Goal: Task Accomplishment & Management: Complete application form

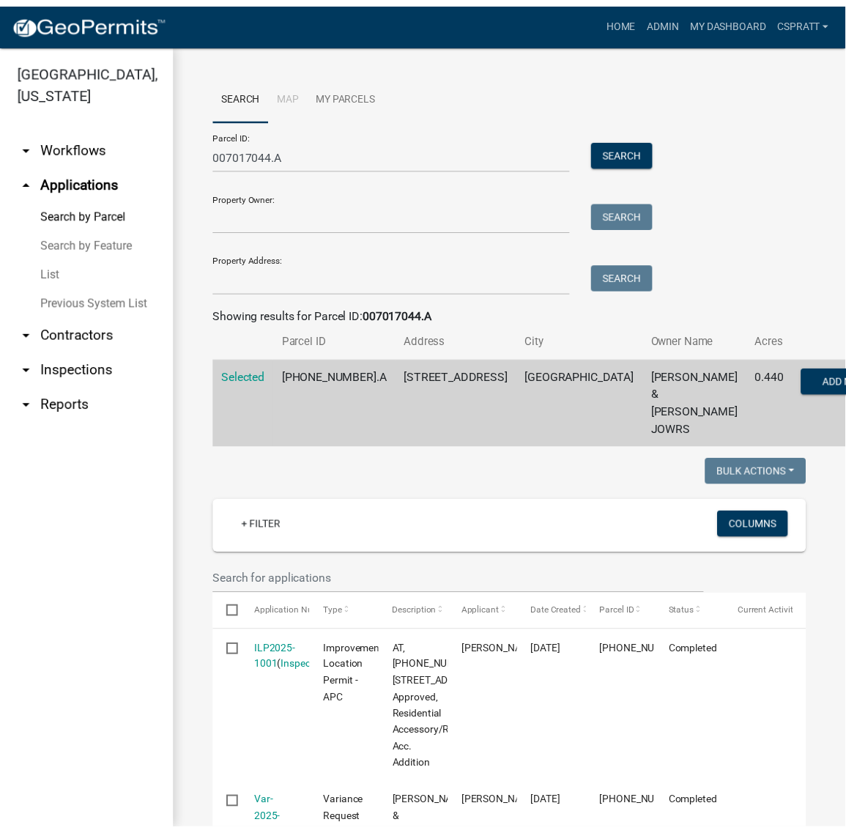
scroll to position [275, 0]
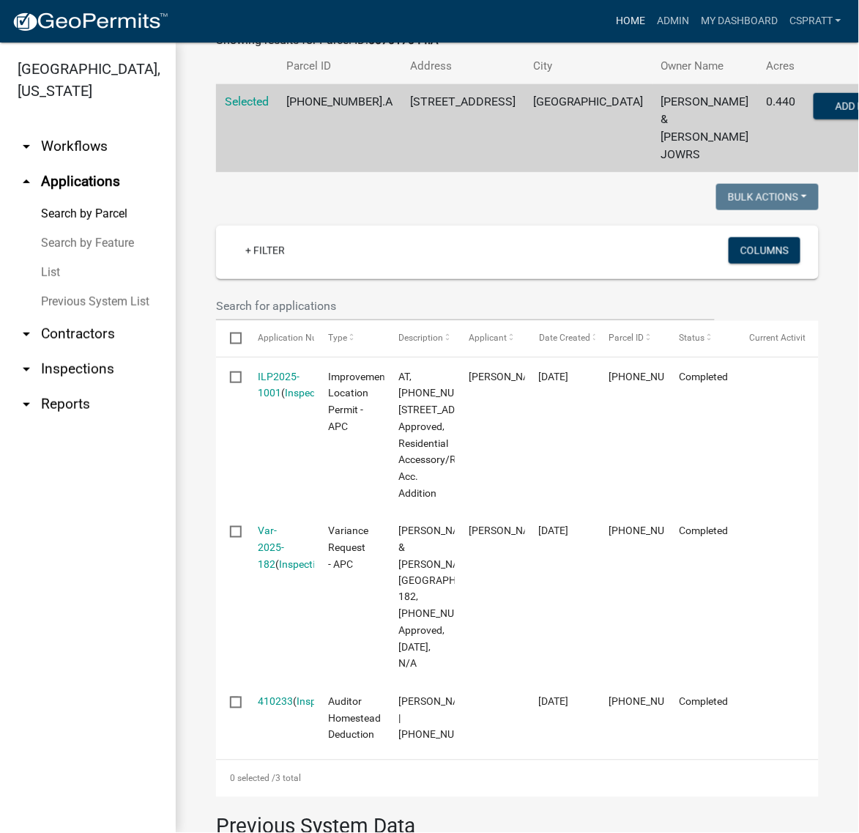
click at [610, 23] on link "Home" at bounding box center [630, 21] width 41 height 28
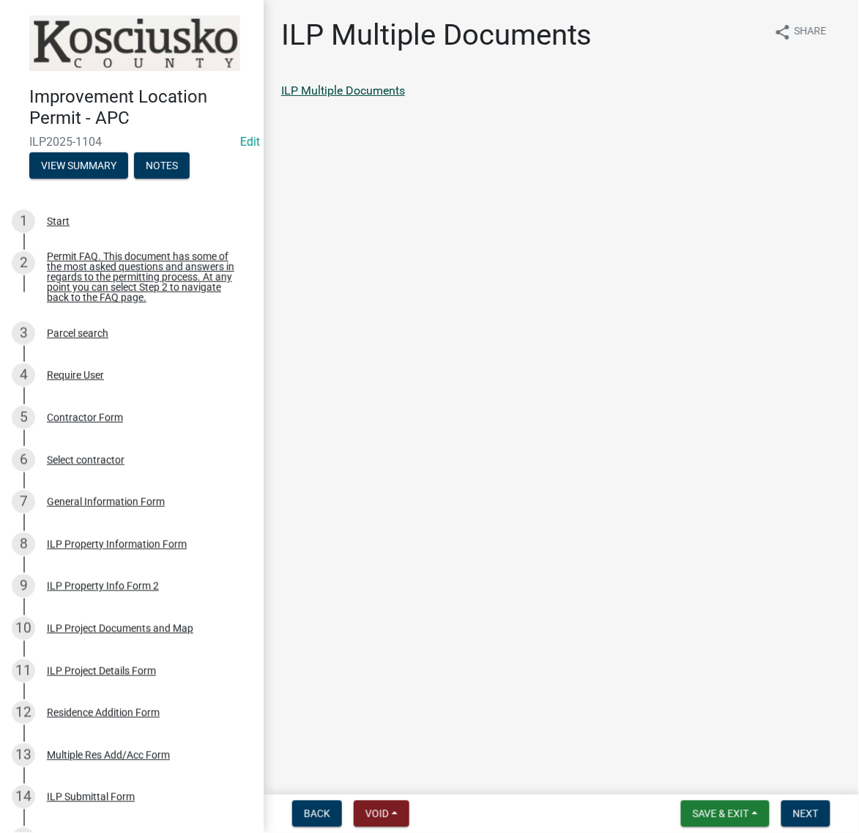
click at [405, 97] on link "ILP Multiple Documents" at bounding box center [343, 91] width 124 height 14
click at [799, 808] on span "Next" at bounding box center [806, 814] width 26 height 12
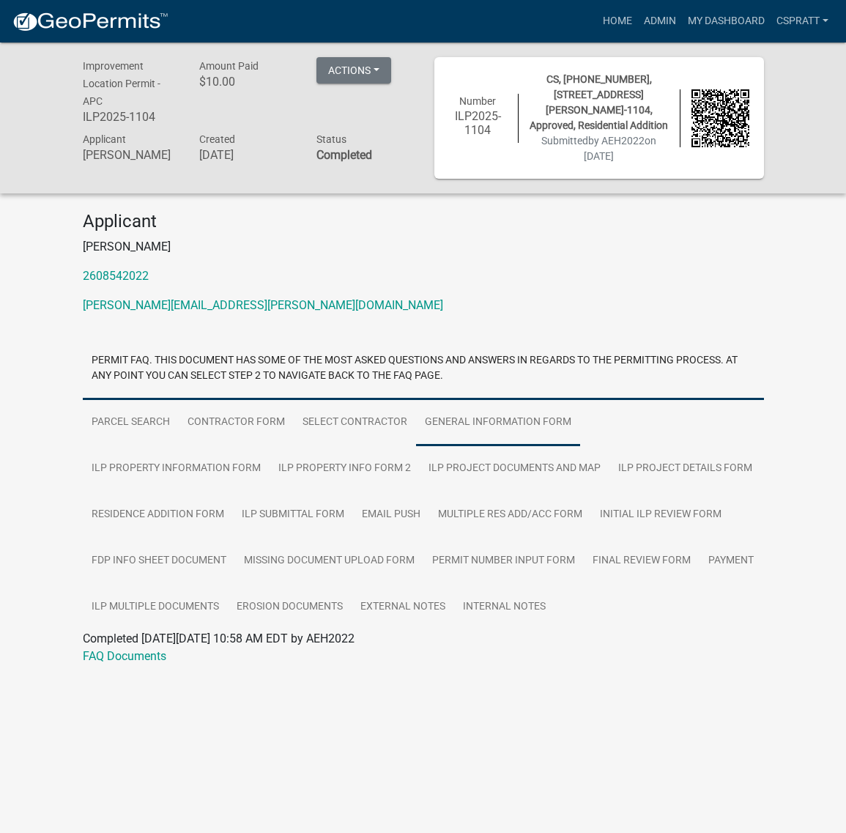
click at [557, 446] on link "General Information Form" at bounding box center [498, 422] width 164 height 47
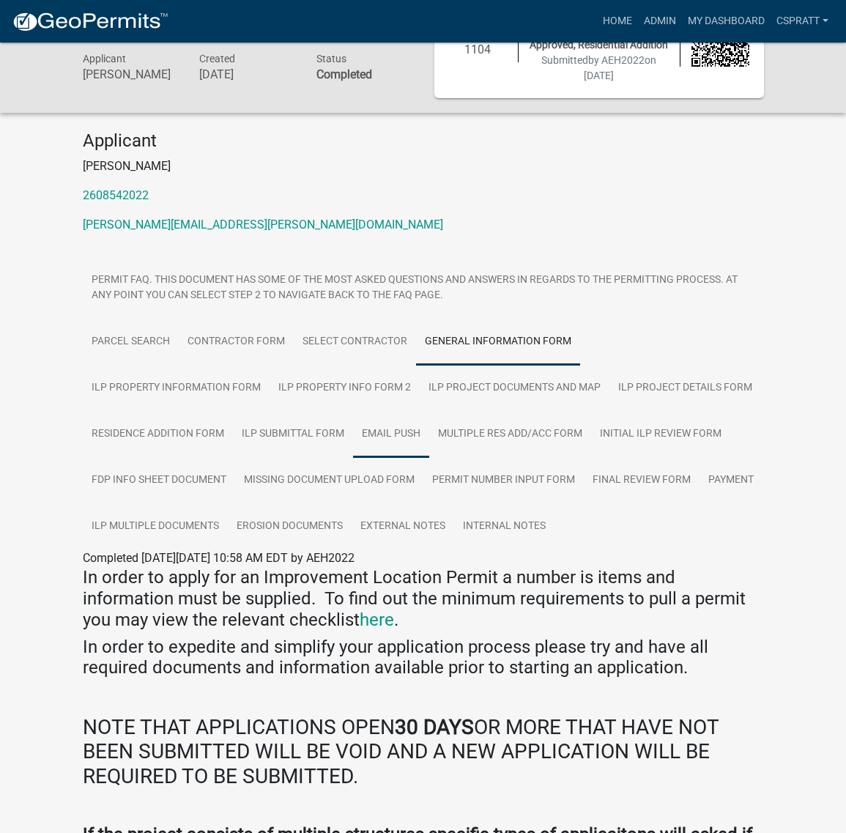
scroll to position [183, 0]
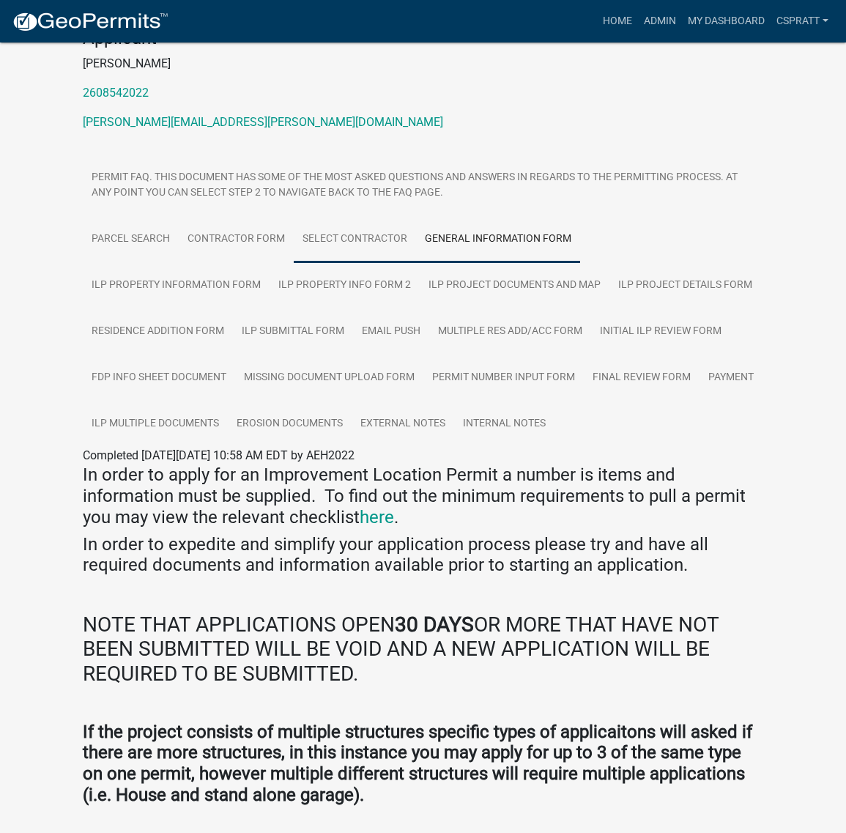
click at [416, 263] on link "Select contractor" at bounding box center [355, 239] width 122 height 47
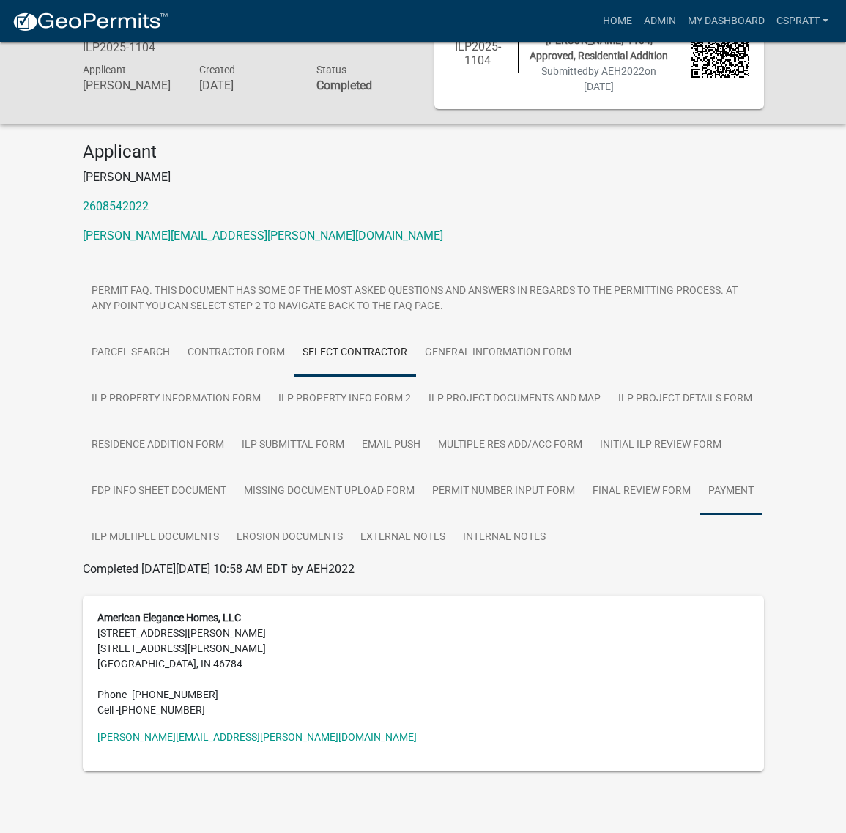
scroll to position [332, 0]
click at [429, 422] on link "Email Push" at bounding box center [391, 445] width 76 height 47
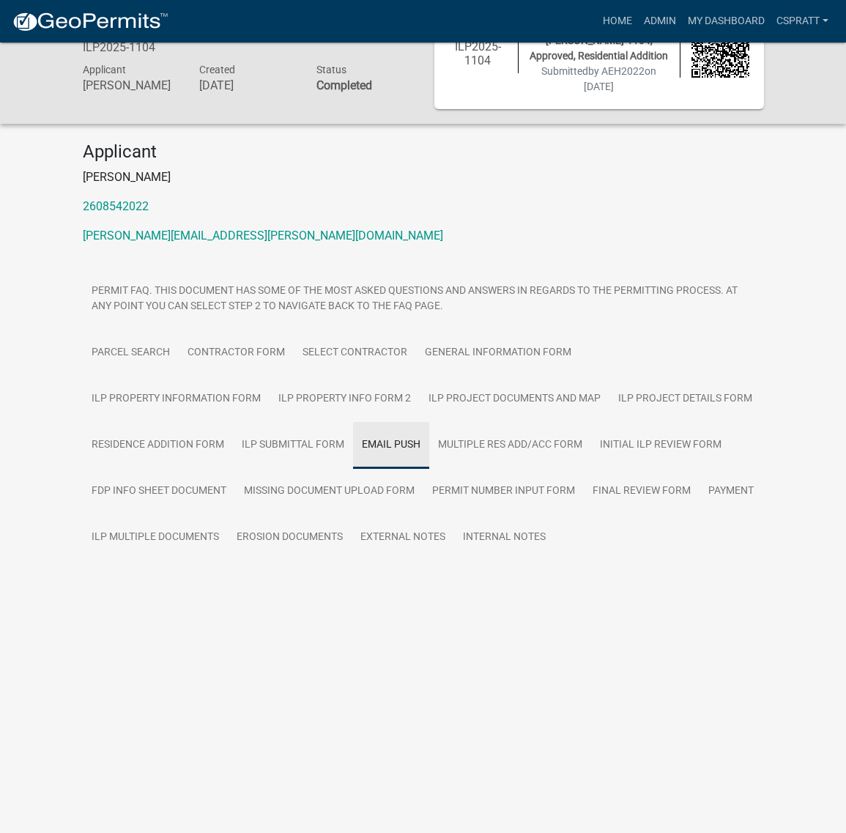
scroll to position [112, 0]
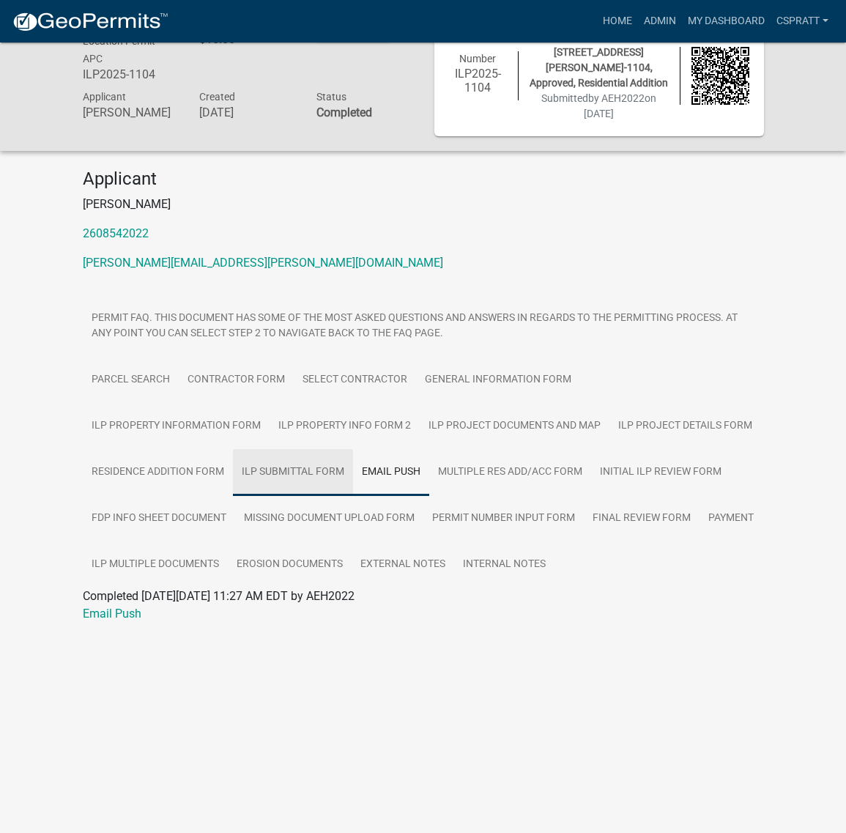
click at [353, 496] on link "ILP Submittal Form" at bounding box center [293, 472] width 120 height 47
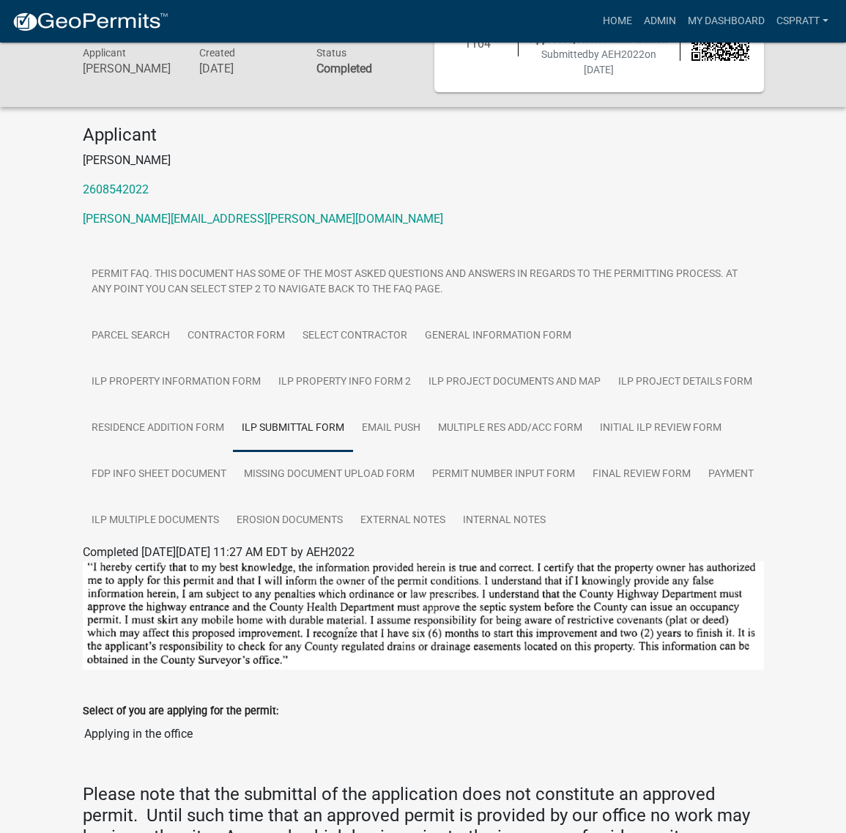
scroll to position [75, 0]
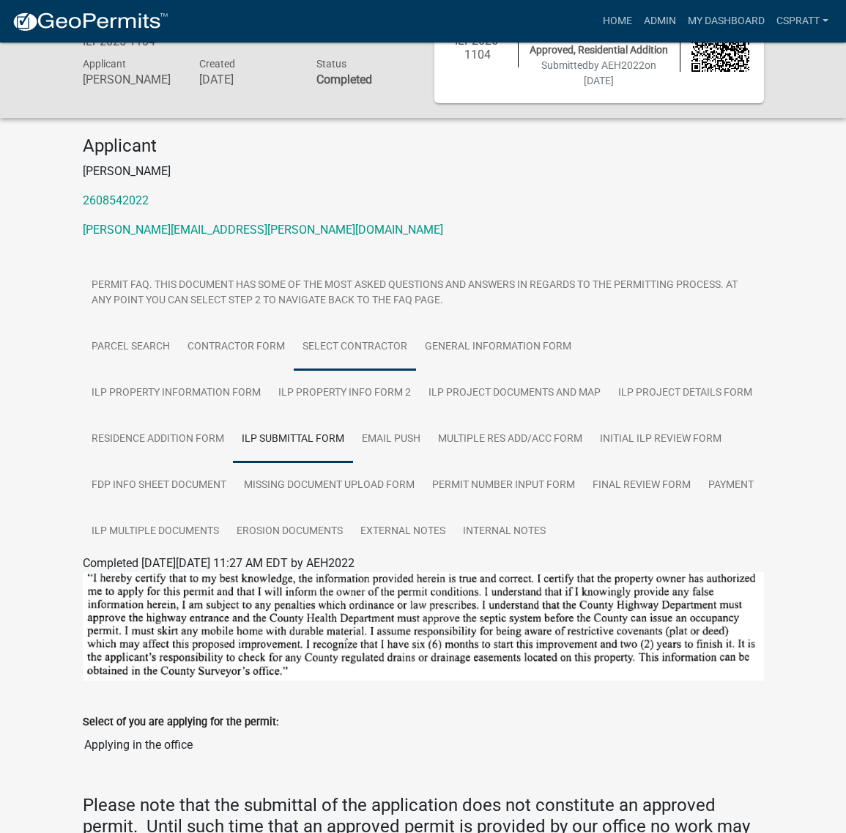
click at [416, 371] on link "Select contractor" at bounding box center [355, 347] width 122 height 47
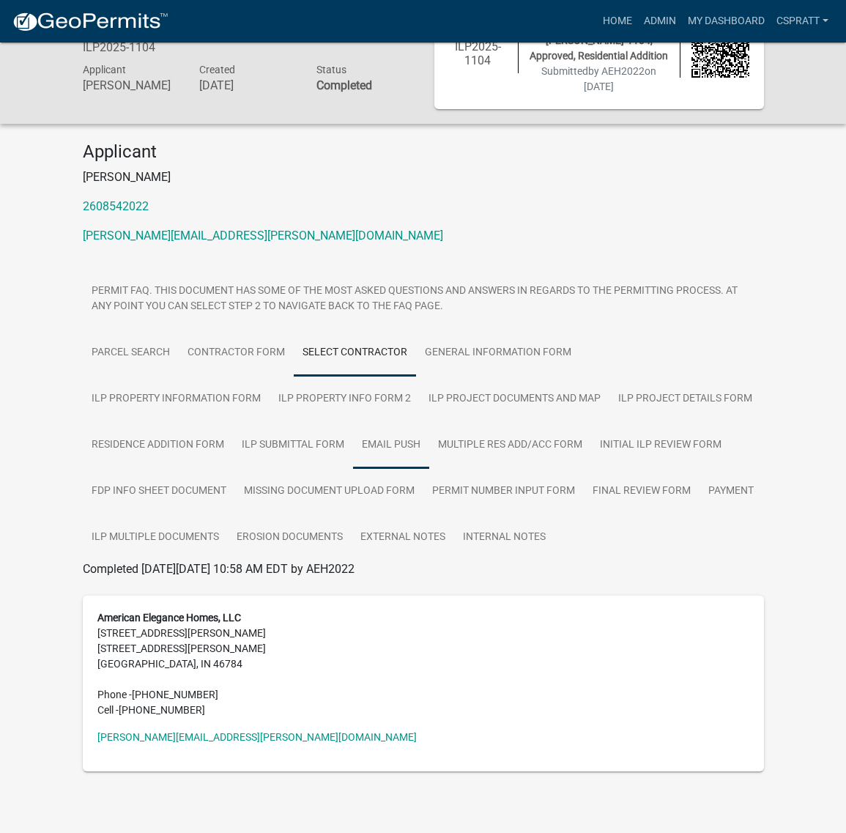
scroll to position [332, 0]
click at [597, 27] on link "Home" at bounding box center [617, 21] width 41 height 28
